Goal: Manage account settings

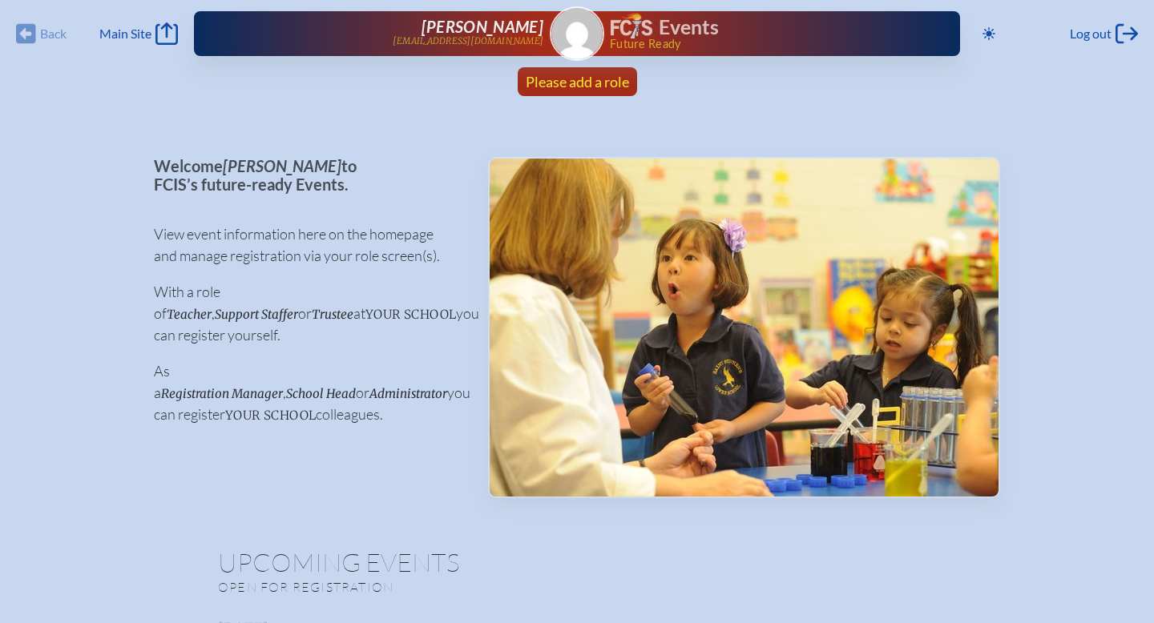
click at [591, 89] on span "Please add a role" at bounding box center [577, 82] width 103 height 18
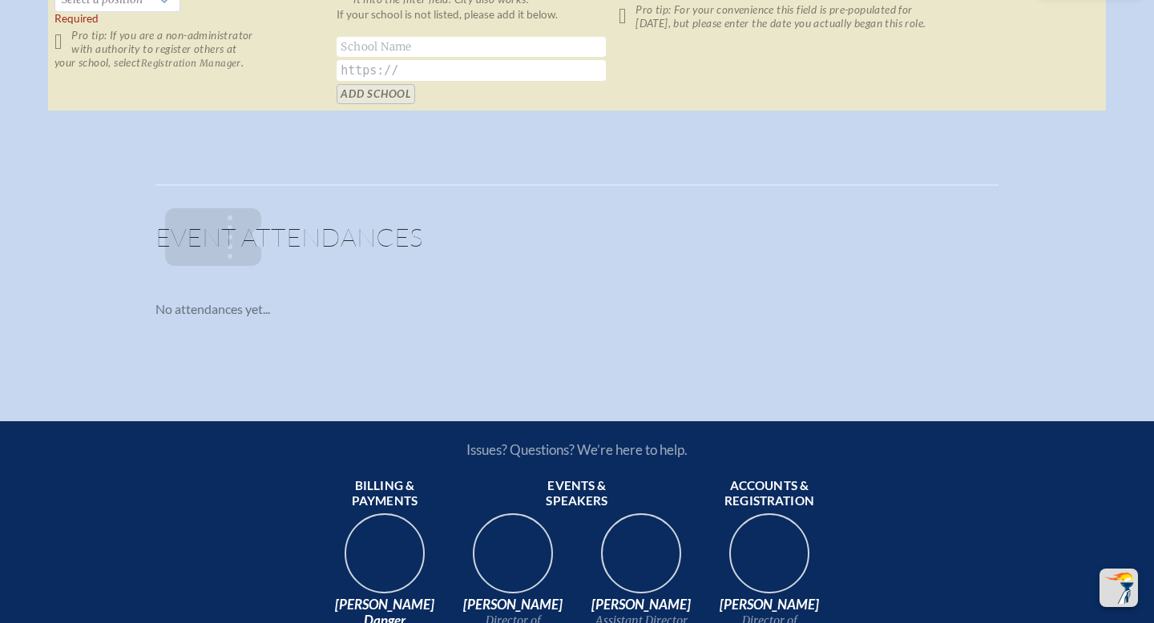
scroll to position [1145, 0]
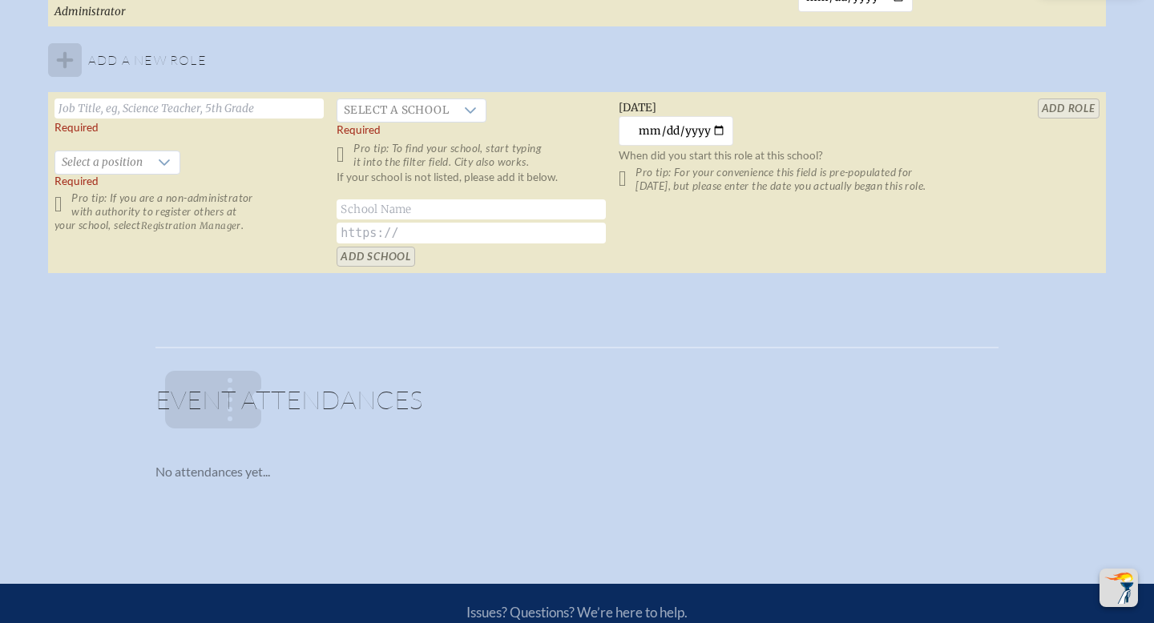
click at [263, 474] on p "No attendances yet..." at bounding box center [576, 472] width 843 height 16
